Goal: Information Seeking & Learning: Understand process/instructions

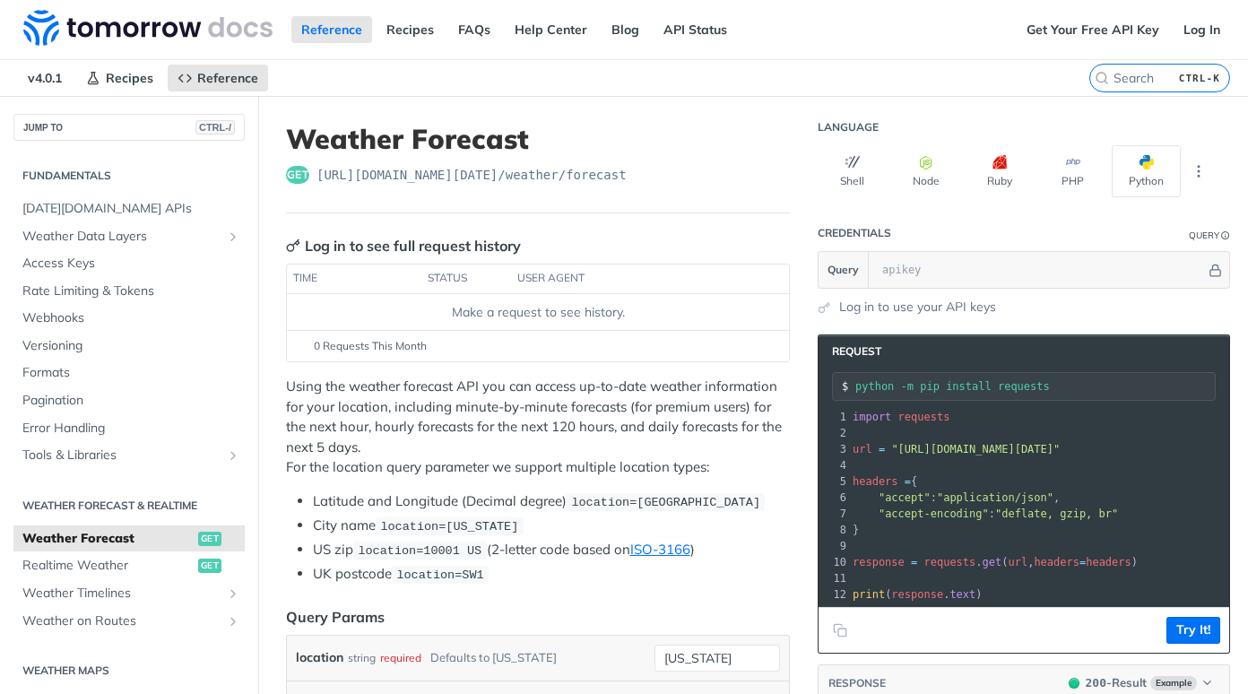
drag, startPoint x: 317, startPoint y: 172, endPoint x: 355, endPoint y: 171, distance: 38.6
click at [355, 171] on span "[URL][DOMAIN_NAME][DATE] /weather/forecast" at bounding box center [472, 175] width 310 height 18
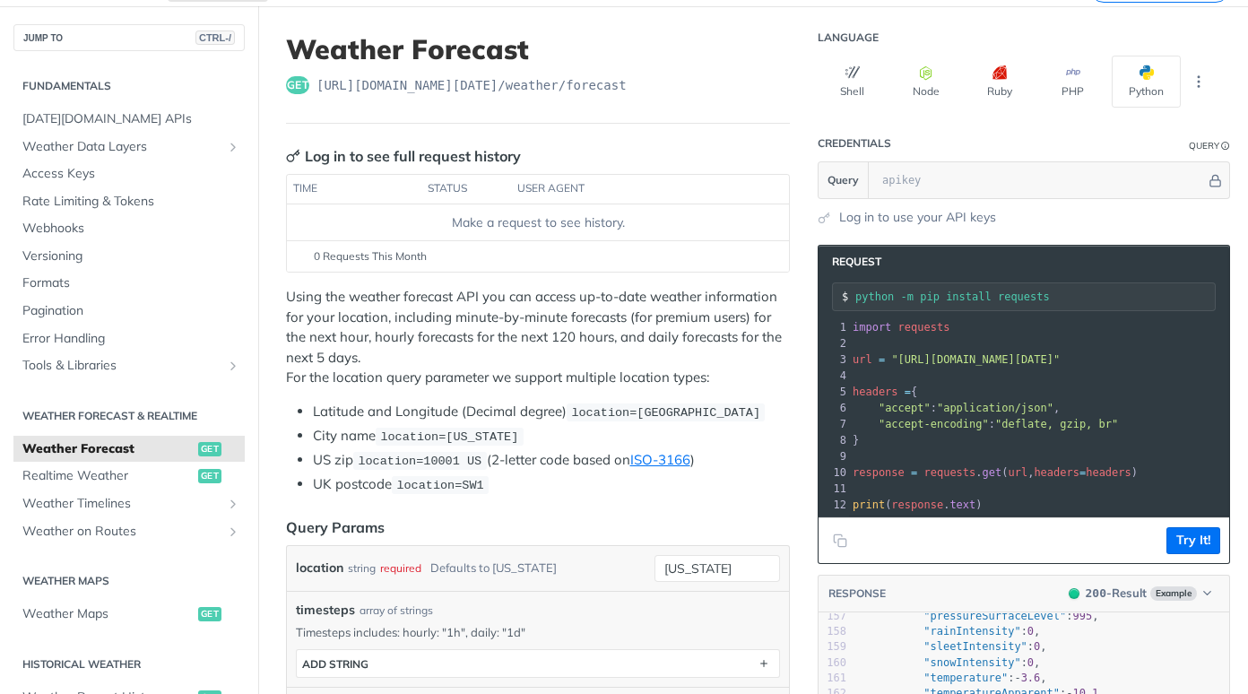
scroll to position [90, 0]
click at [226, 527] on icon "Show subpages for Weather on Routes" at bounding box center [233, 532] width 14 height 14
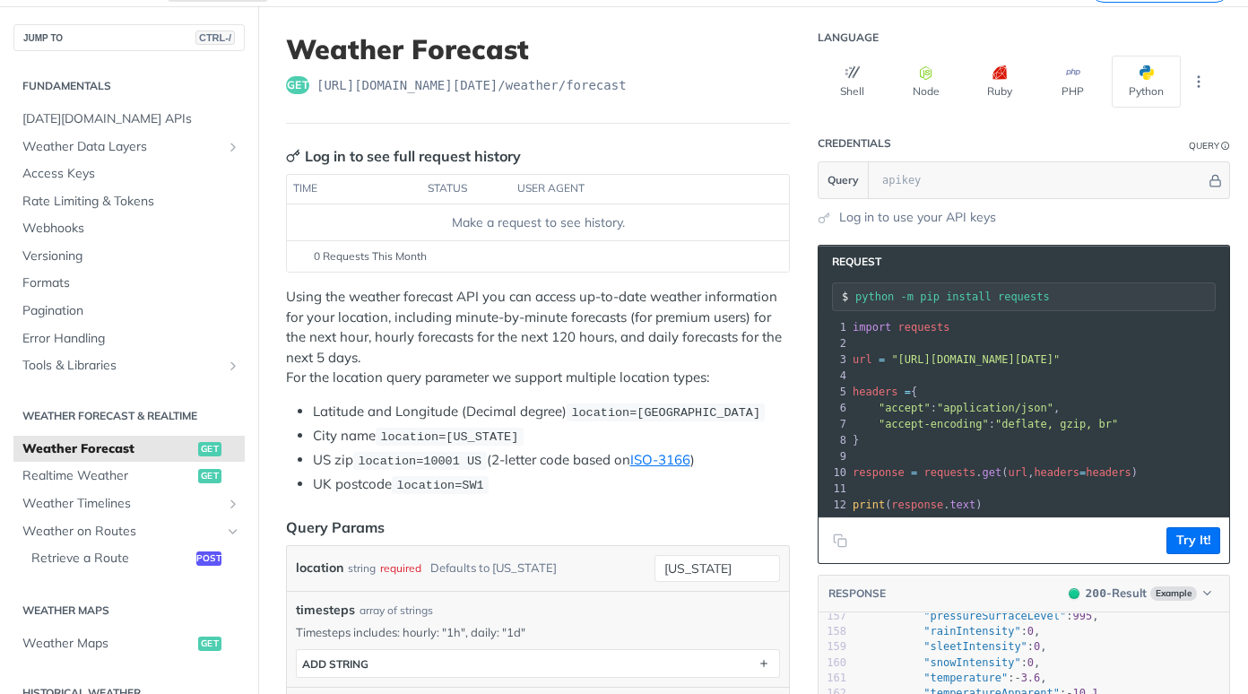
click at [231, 501] on div "Fundamentals [DATE][DOMAIN_NAME] APIs Weather Data Layers Core Probabilistic Fo…" at bounding box center [129, 639] width 258 height 1176
click at [226, 502] on icon "Show subpages for Weather Timelines" at bounding box center [233, 504] width 14 height 14
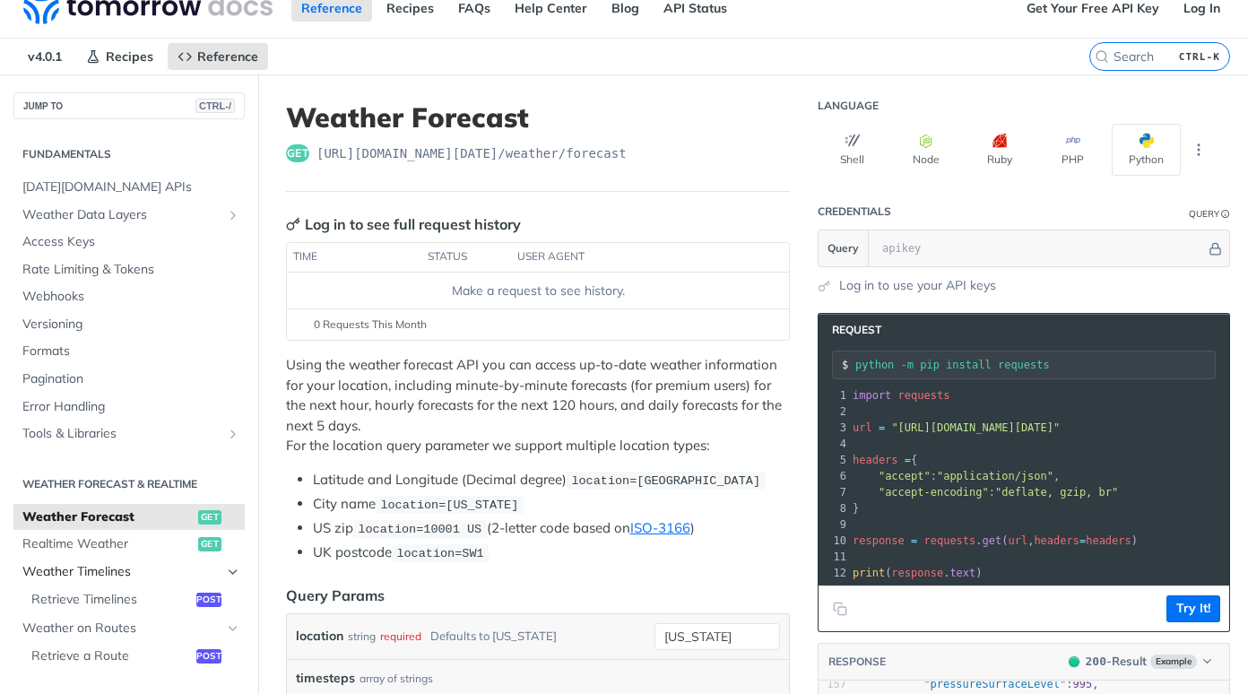
scroll to position [0, 0]
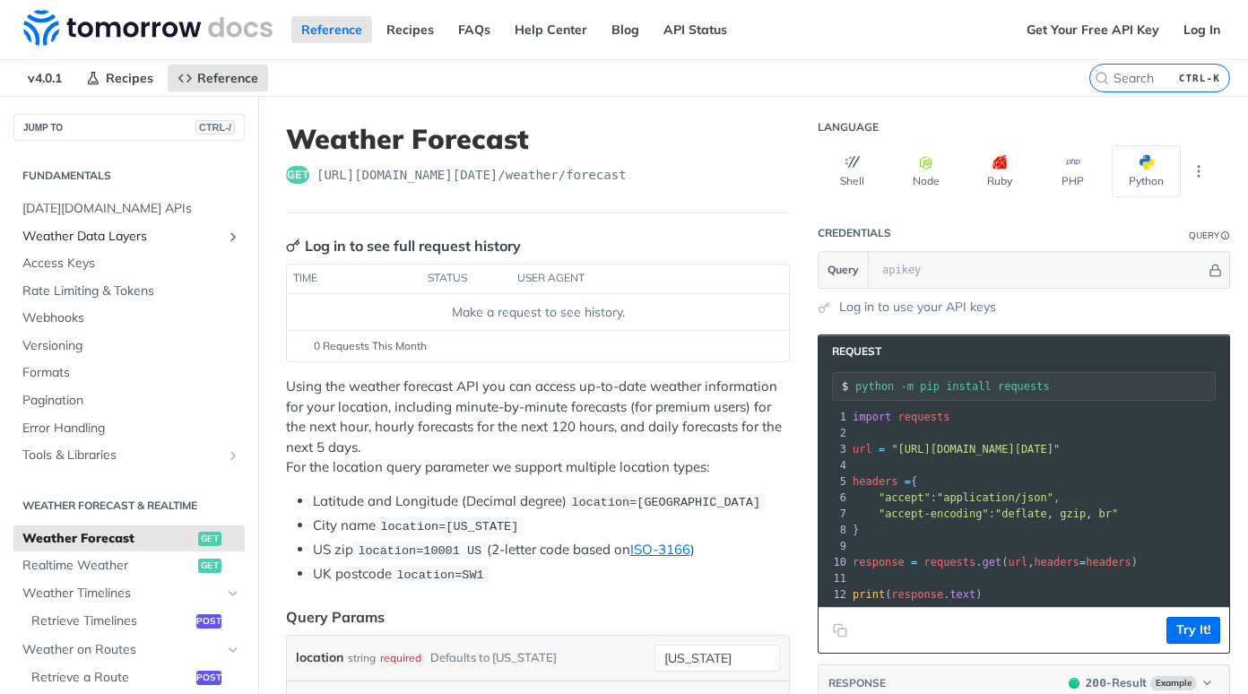
click at [226, 230] on icon "Show subpages for Weather Data Layers" at bounding box center [233, 237] width 14 height 14
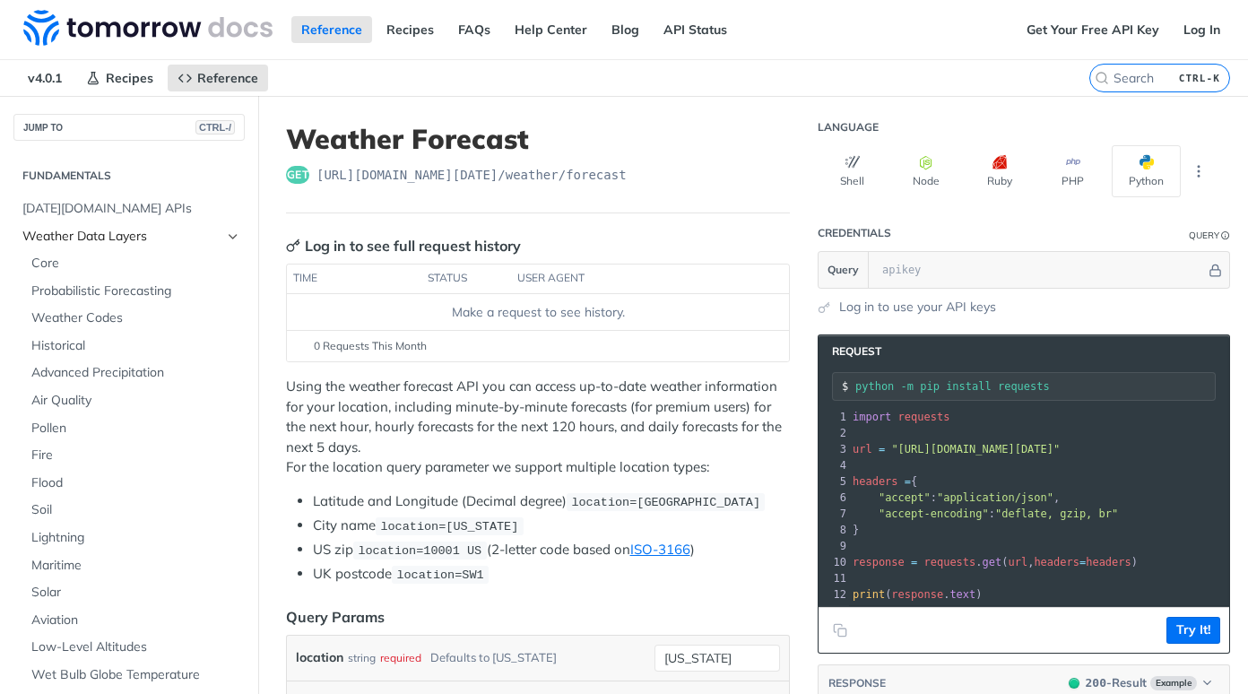
click at [226, 233] on icon "Hide subpages for Weather Data Layers" at bounding box center [233, 237] width 14 height 14
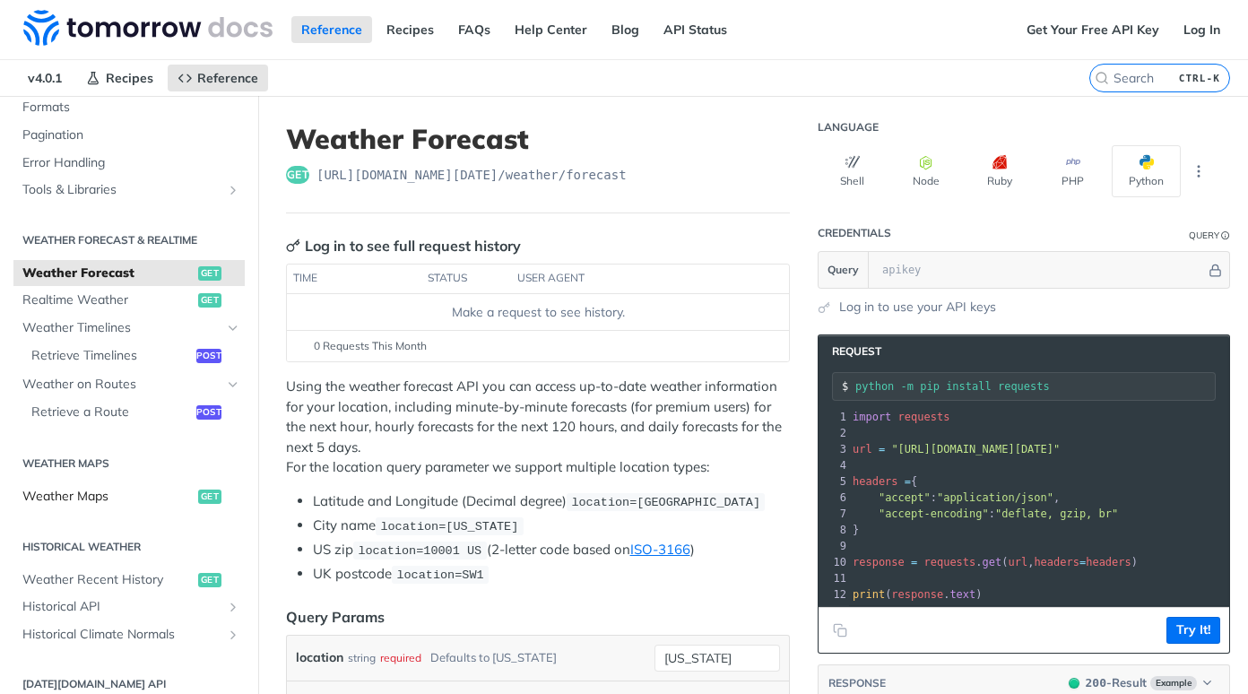
scroll to position [287, 0]
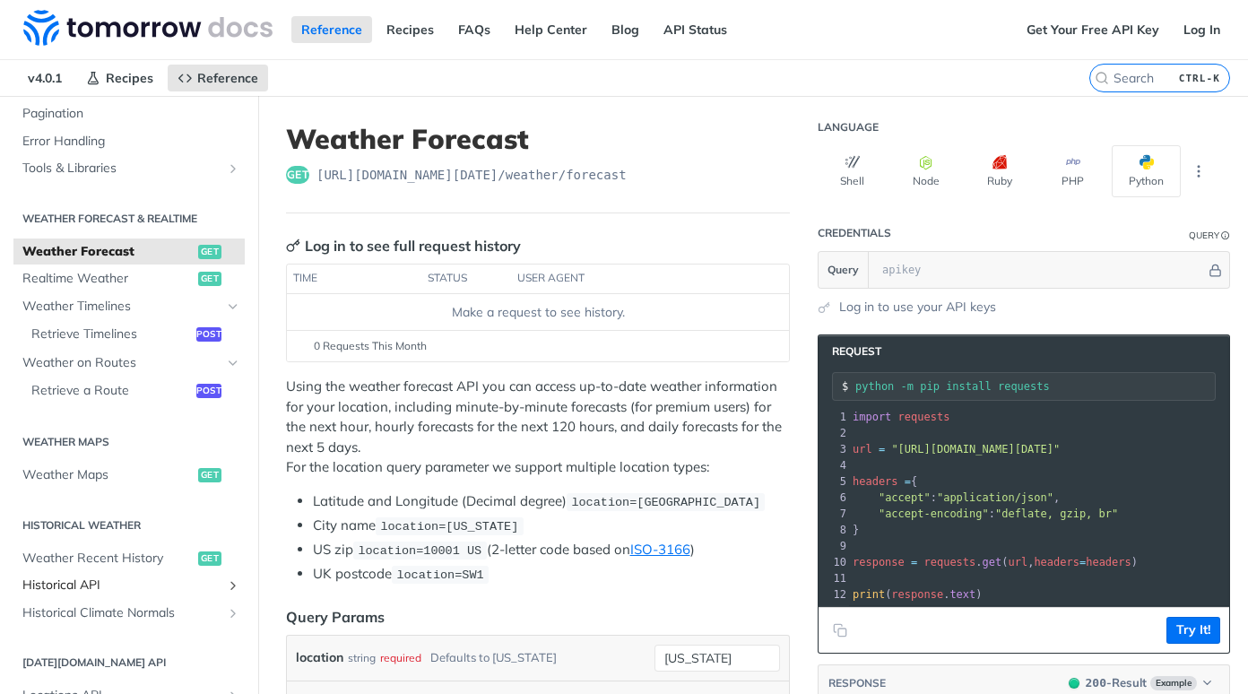
click at [226, 586] on icon "Show subpages for Historical API" at bounding box center [233, 585] width 14 height 14
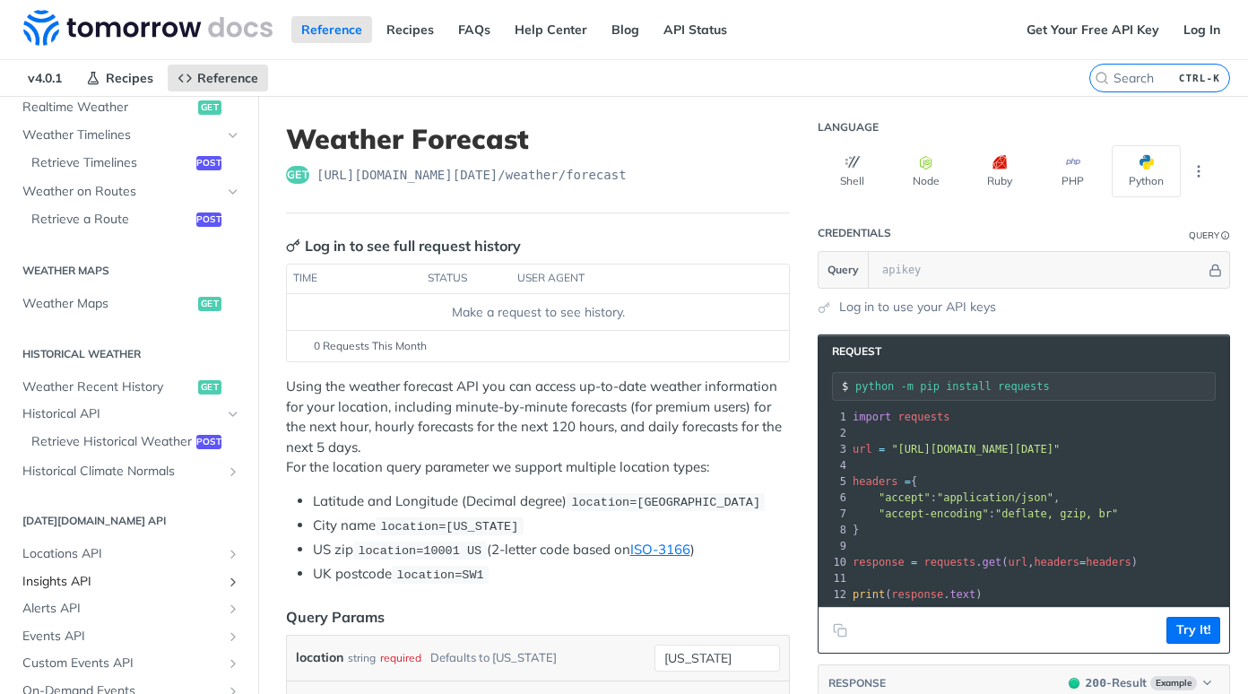
scroll to position [466, 0]
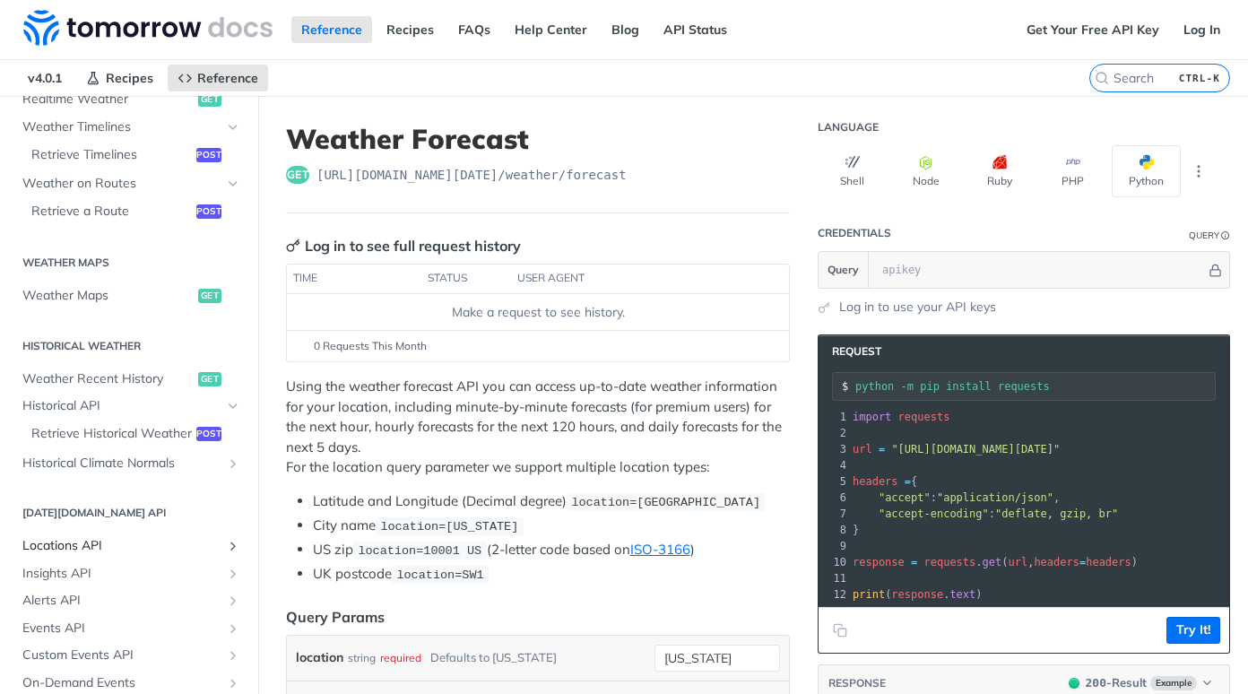
click at [226, 553] on icon "Show subpages for Locations API" at bounding box center [233, 546] width 14 height 14
click at [226, 553] on icon "Hide subpages for Locations API" at bounding box center [233, 546] width 14 height 14
click at [226, 553] on icon "Show subpages for Locations API" at bounding box center [233, 546] width 14 height 14
click at [226, 553] on icon "Hide subpages for Locations API" at bounding box center [233, 546] width 14 height 14
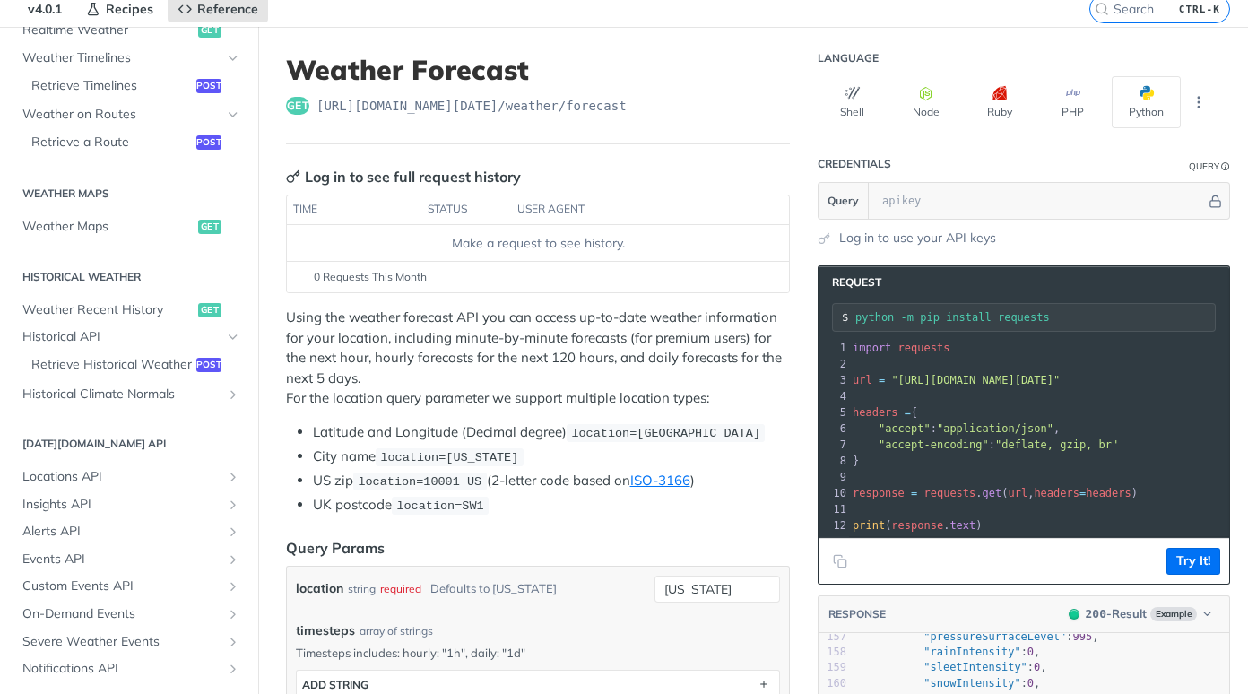
scroll to position [90, 0]
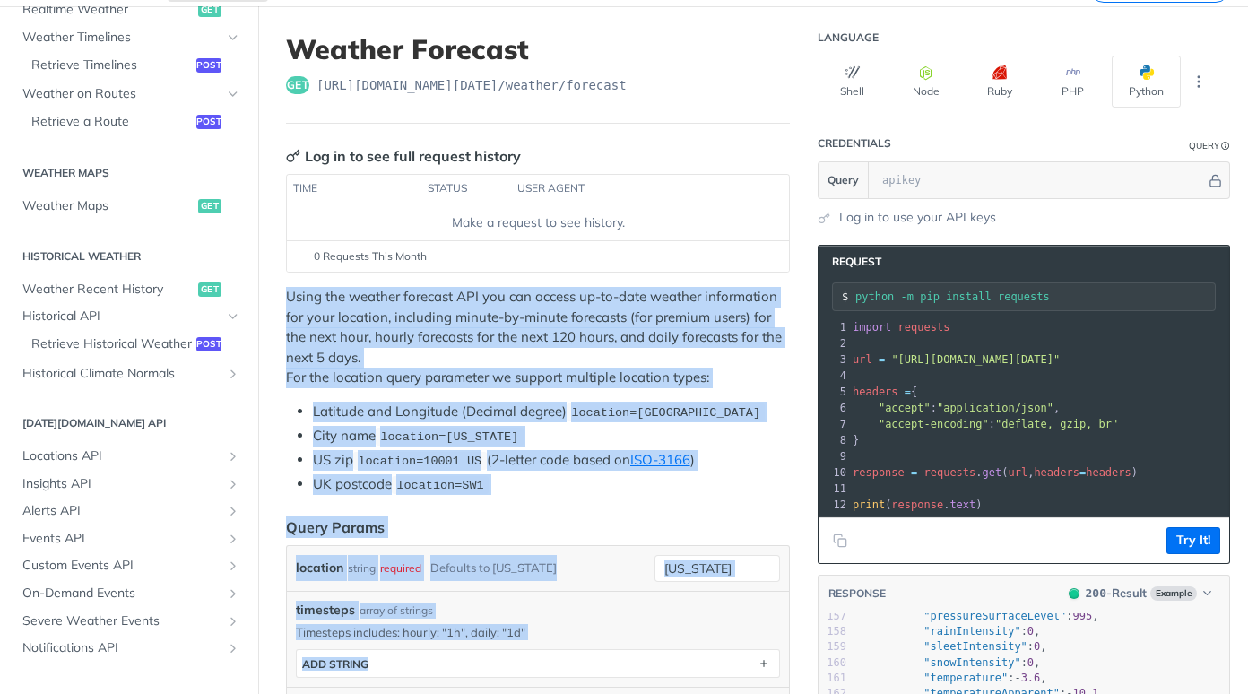
drag, startPoint x: 287, startPoint y: 292, endPoint x: 608, endPoint y: 640, distance: 473.5
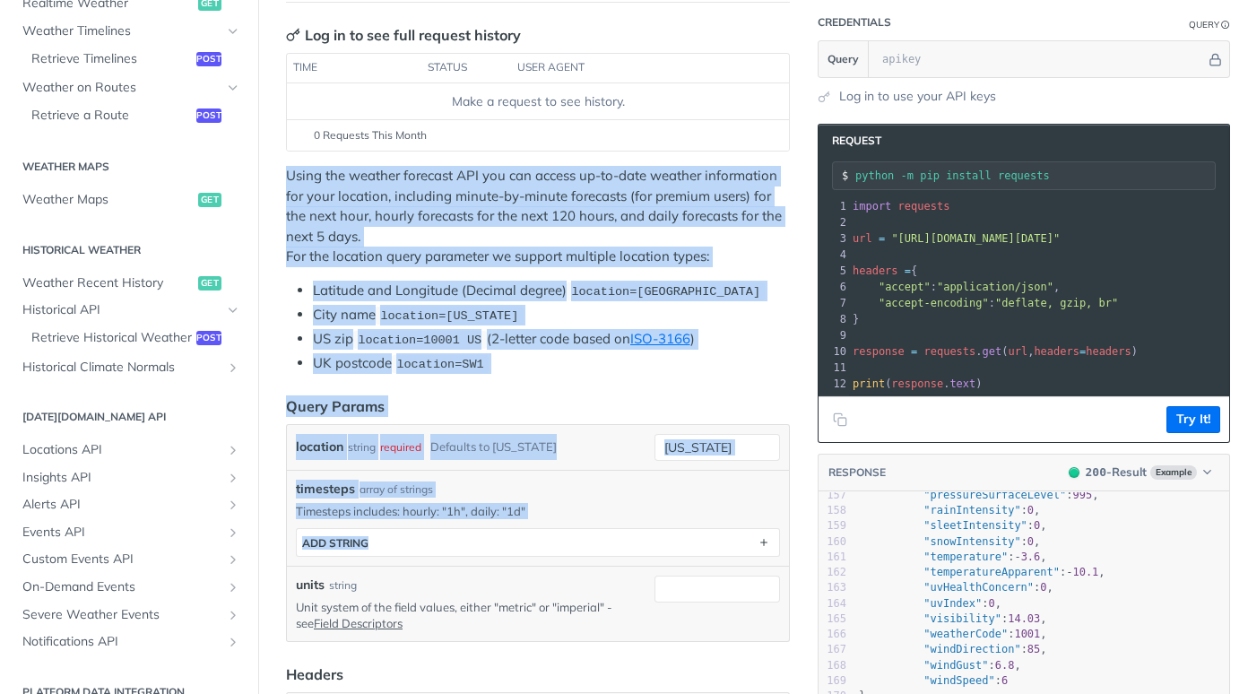
scroll to position [359, 0]
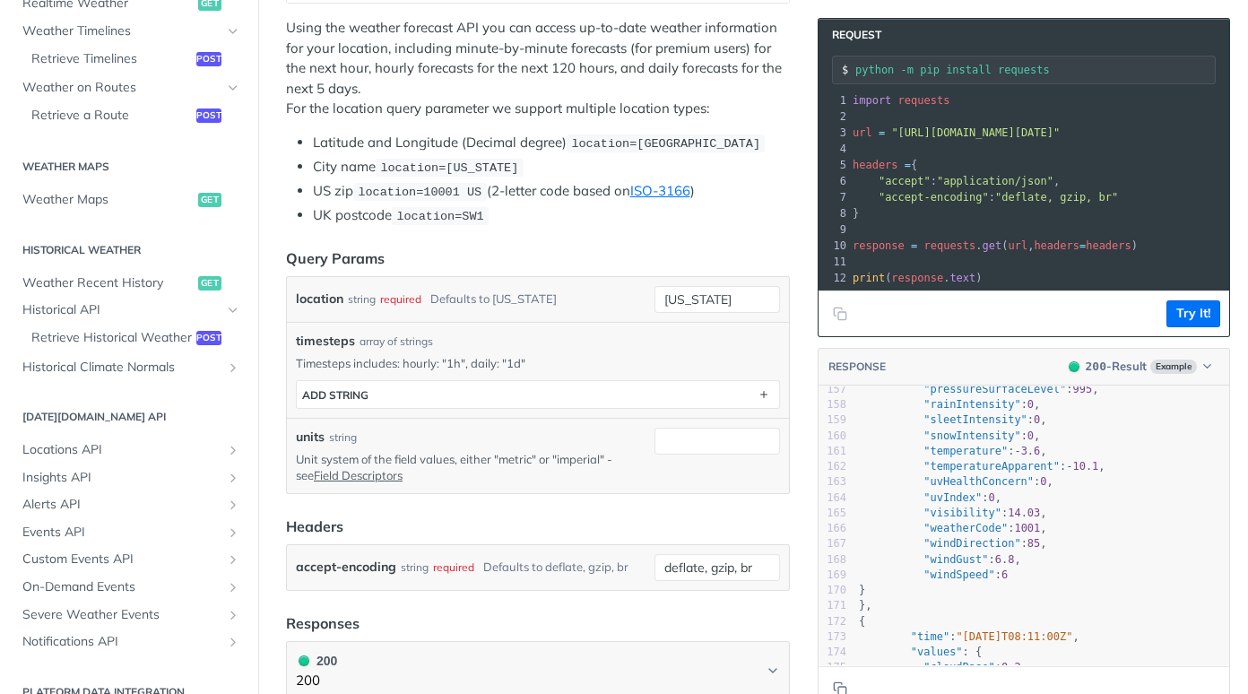
drag, startPoint x: 632, startPoint y: 487, endPoint x: 623, endPoint y: 489, distance: 9.1
click at [631, 488] on div "units string Unit system of the field values, either "metric" or "imperial" - s…" at bounding box center [538, 455] width 502 height 74
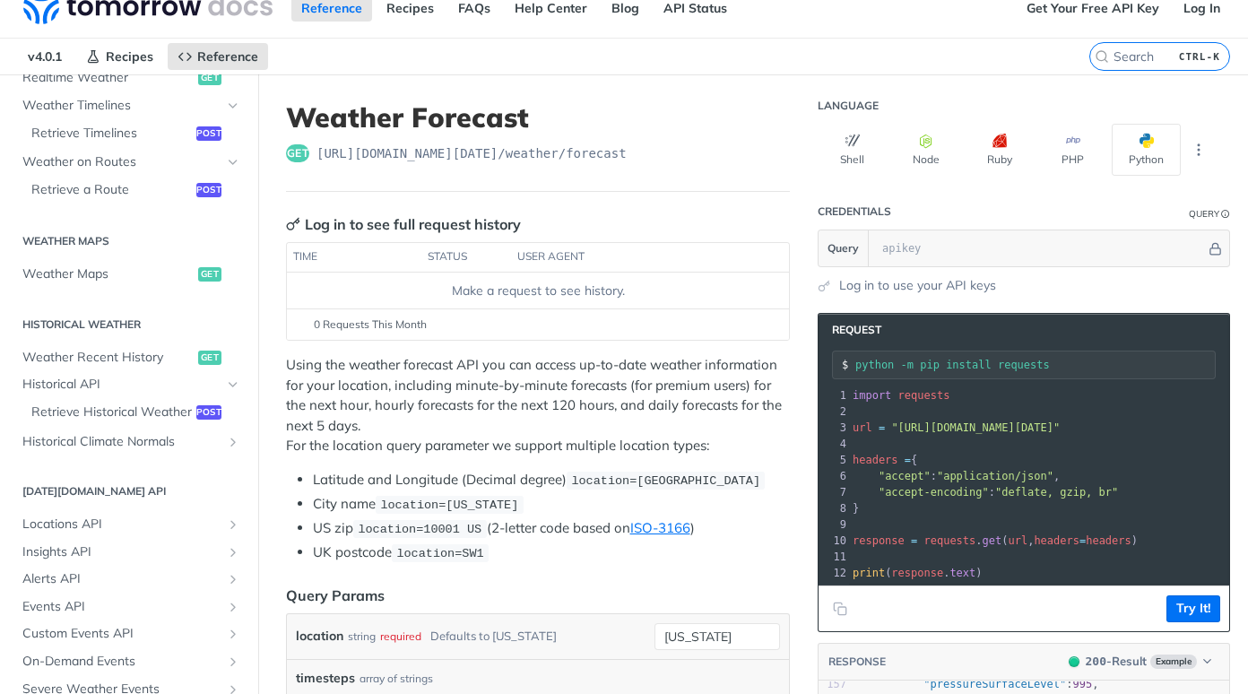
scroll to position [0, 0]
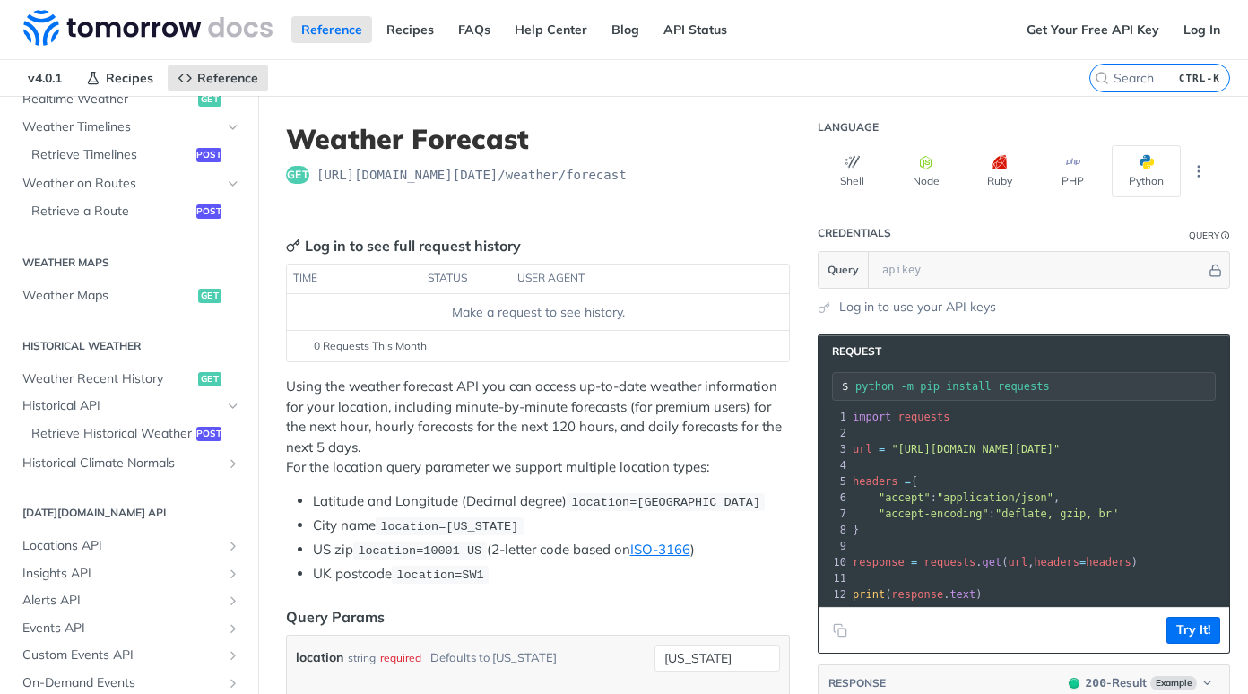
click at [697, 263] on div "Log in to see full request history time status user agent Make a request to see…" at bounding box center [538, 298] width 504 height 127
click at [745, 206] on header "Weather Forecast get [URL][DOMAIN_NAME][DATE] /weather/forecast" at bounding box center [538, 168] width 504 height 91
click at [723, 175] on div "get [URL][DOMAIN_NAME][DATE] /weather/forecast" at bounding box center [538, 175] width 504 height 18
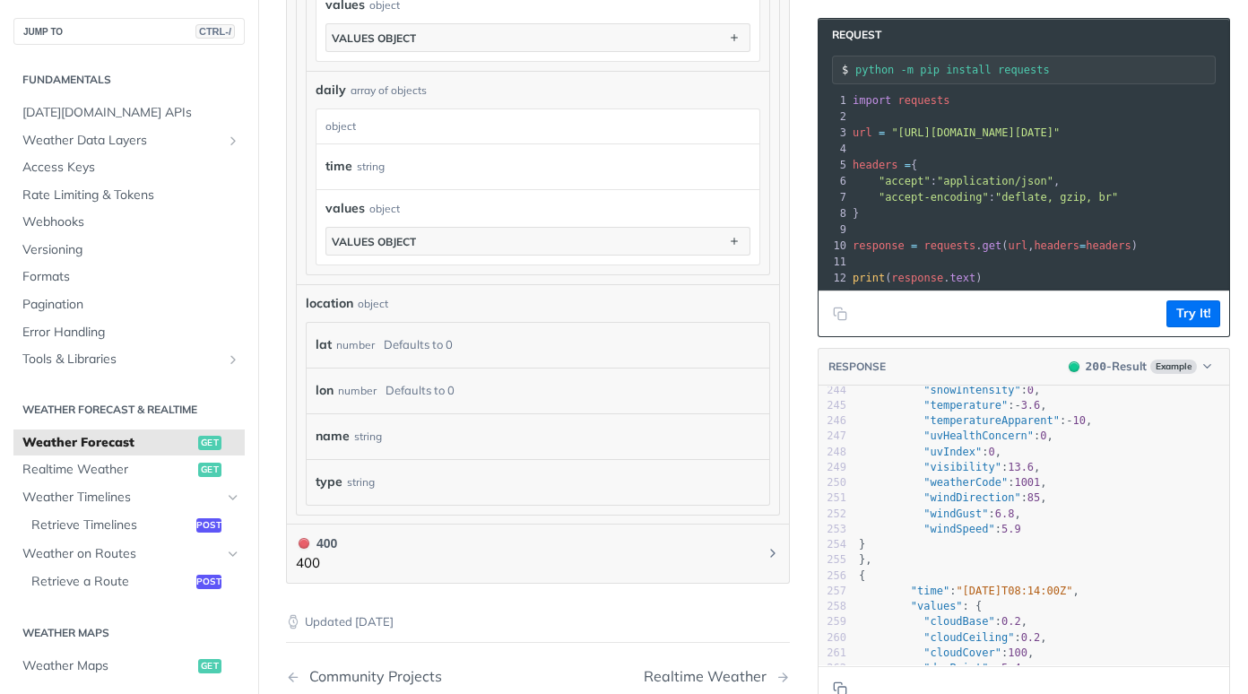
scroll to position [1525, 0]
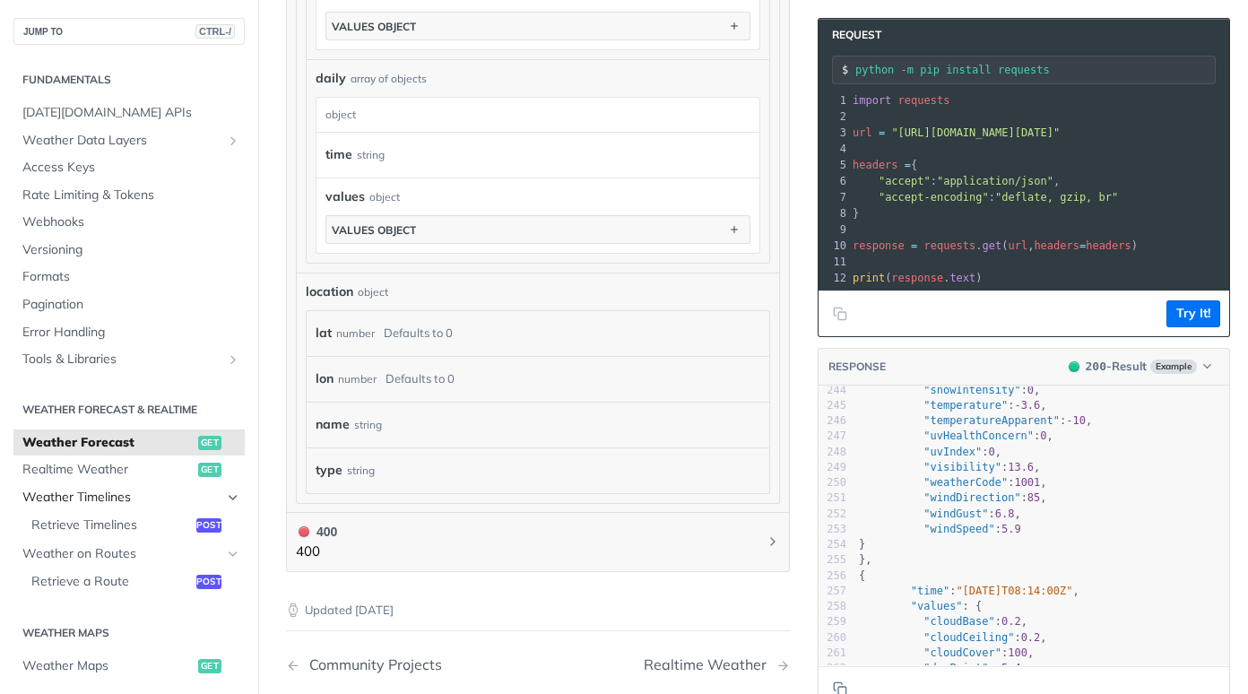
click at [226, 492] on icon "Hide subpages for Weather Timelines" at bounding box center [233, 498] width 14 height 14
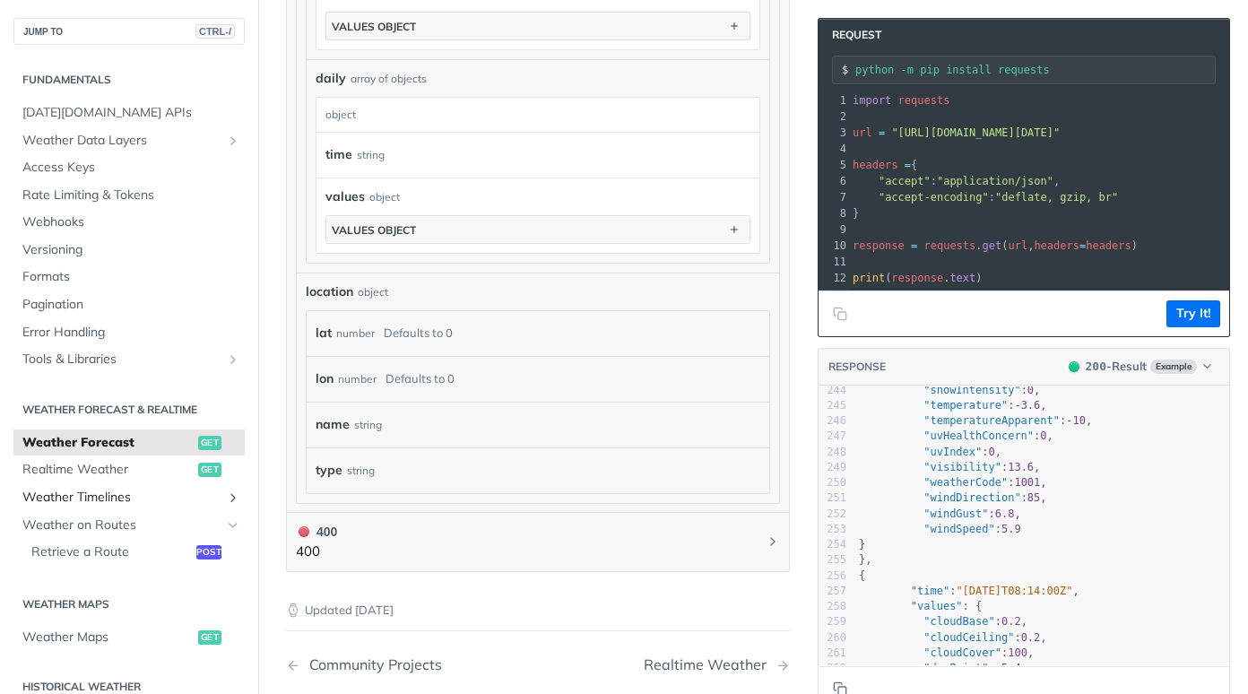
click at [226, 492] on icon "Show subpages for Weather Timelines" at bounding box center [233, 498] width 14 height 14
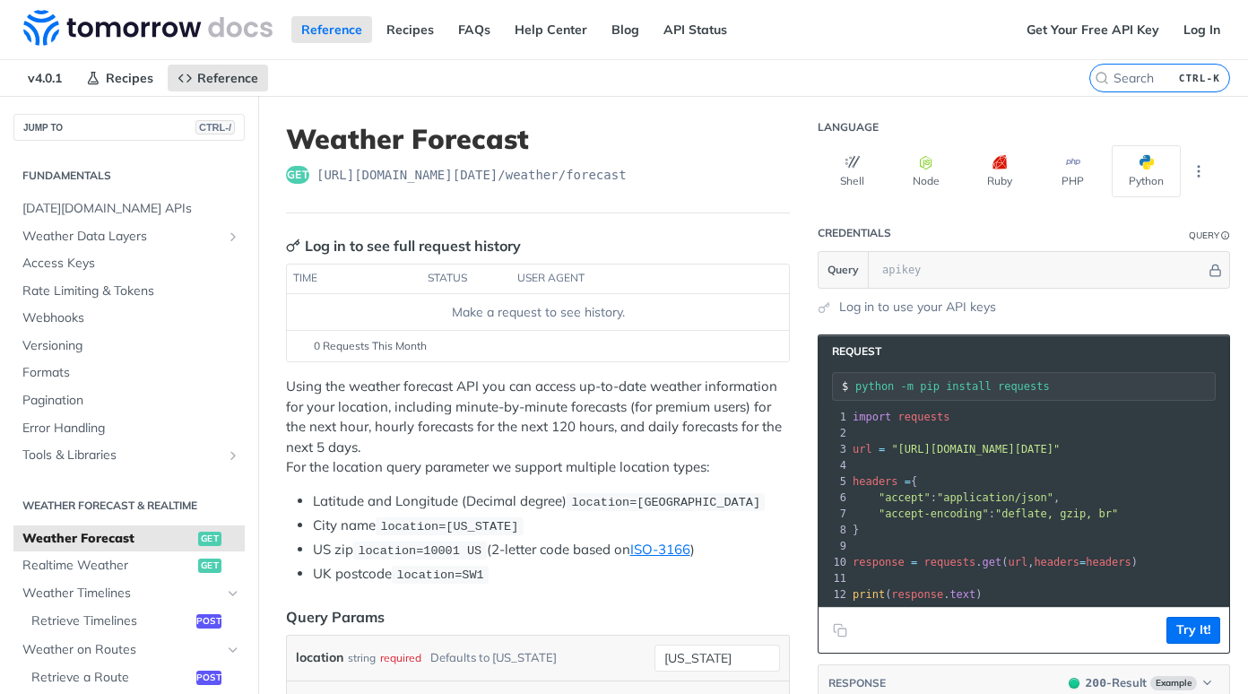
scroll to position [90, 0]
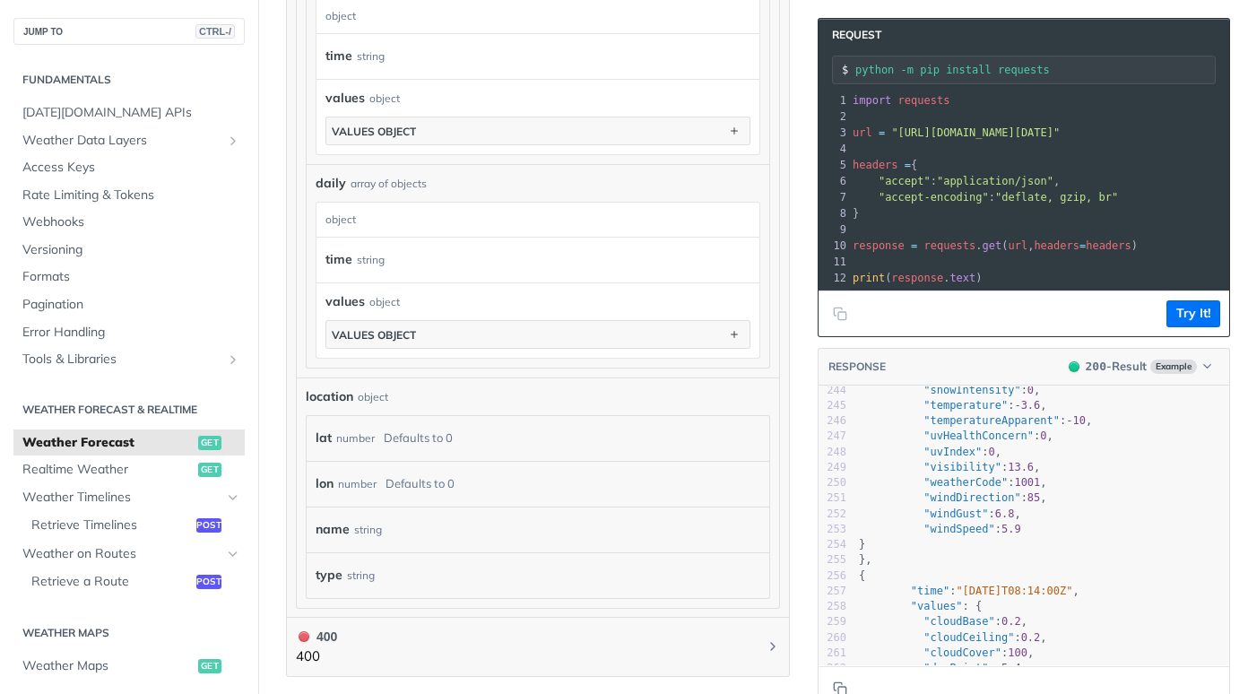
scroll to position [1614, 0]
